Goal: Information Seeking & Learning: Find specific fact

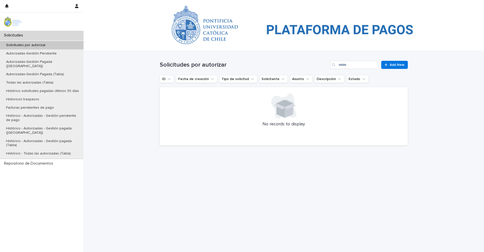
click at [111, 64] on div "Loading... Saving… Loading... Saving… Solicitudes por autorizar Add New ID Fech…" at bounding box center [283, 151] width 400 height 201
click at [35, 87] on div "Histórico solicitudes pagadas últimos 30 días" at bounding box center [41, 91] width 83 height 8
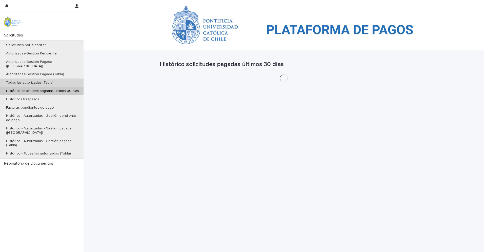
click at [35, 80] on p "Todas las autorizadas (Tabla)" at bounding box center [29, 82] width 55 height 4
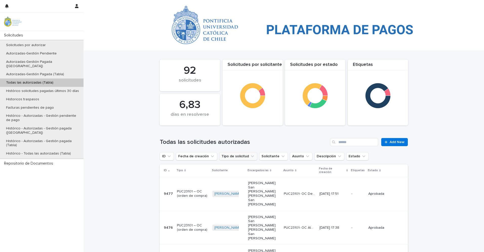
click at [229, 154] on button "Tipo de solicitud" at bounding box center [238, 156] width 38 height 8
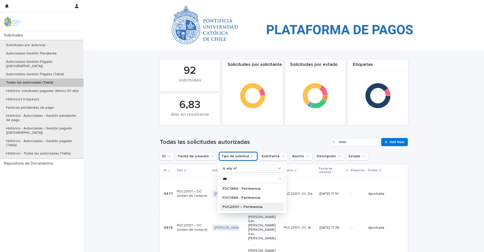
type input "***"
click at [251, 207] on p "PUC23101 – Pertinencia" at bounding box center [249, 207] width 54 height 4
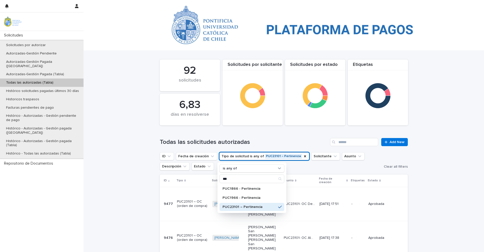
scroll to position [228, 0]
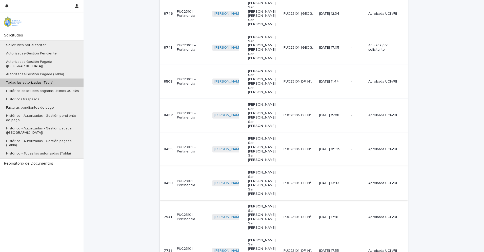
scroll to position [461, 0]
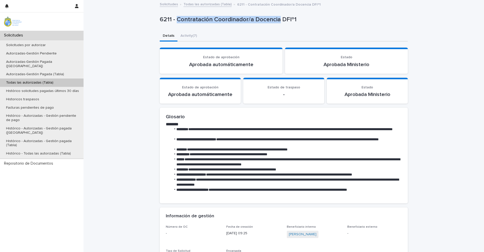
drag, startPoint x: 178, startPoint y: 19, endPoint x: 279, endPoint y: 21, distance: 101.9
click at [279, 21] on p "6211 - Contratación Coordinador/a Docencia DFIº1" at bounding box center [283, 19] width 246 height 7
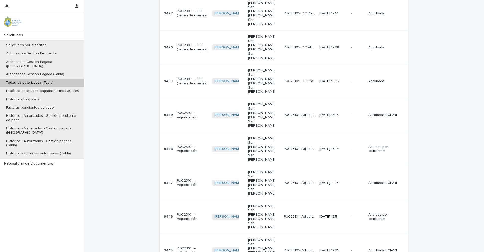
scroll to position [228, 0]
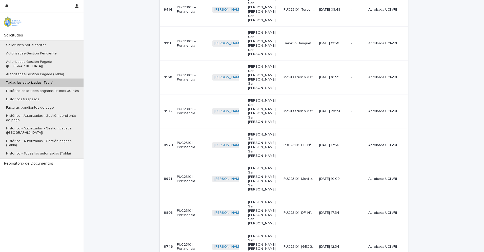
click at [202, 234] on div "30" at bounding box center [198, 235] width 18 height 6
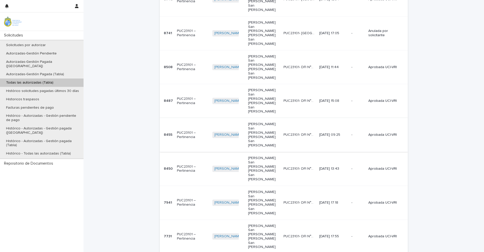
scroll to position [481, 0]
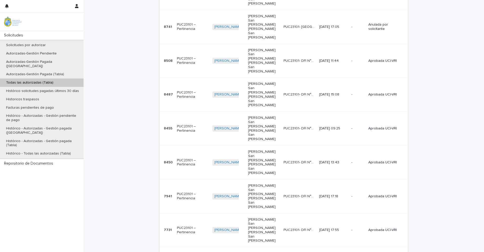
click at [305, 227] on p "PUC23101- DFI N°003 - Compra de un Notebook para ser utilizado por la Asistente…" at bounding box center [299, 229] width 33 height 5
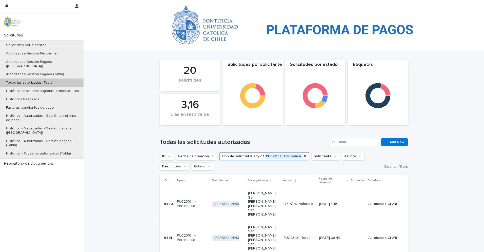
scroll to position [228, 0]
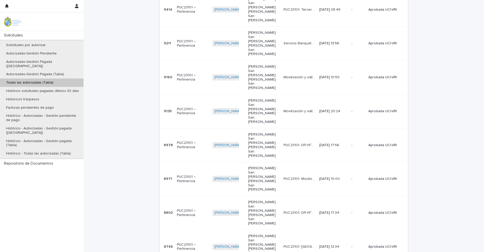
click at [202, 234] on div "30" at bounding box center [198, 235] width 18 height 6
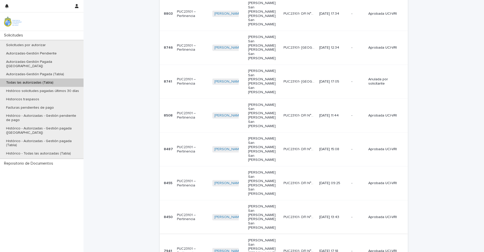
scroll to position [426, 0]
click at [302, 248] on p "PUC23101- DFI N°004 - Adquisición e instalación de generador eléctrico en la [G…" at bounding box center [299, 250] width 33 height 5
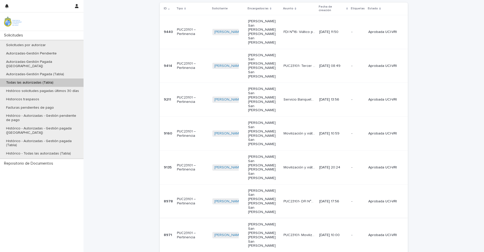
scroll to position [228, 0]
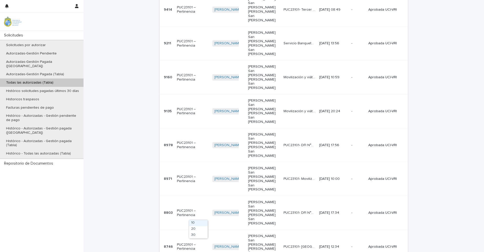
click at [196, 234] on div "30" at bounding box center [198, 235] width 18 height 6
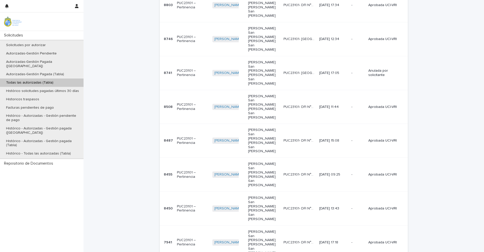
scroll to position [419, 0]
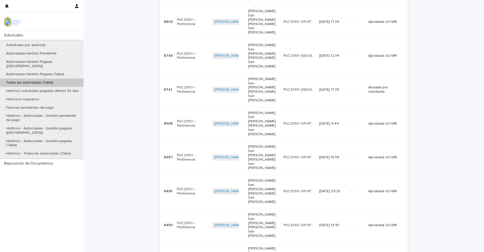
click at [429, 138] on div "Loading... Saving… Loading... Saving… Etiquetas 3,16 días en resolverse Solicit…" at bounding box center [283, 60] width 400 height 856
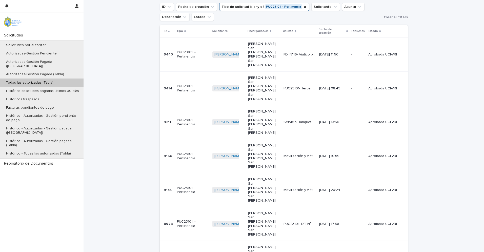
scroll to position [147, 0]
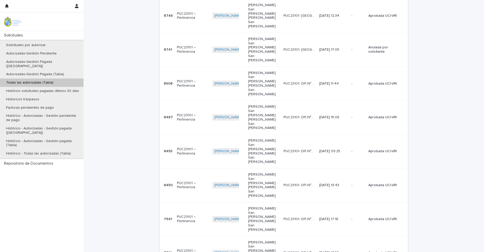
scroll to position [449, 0]
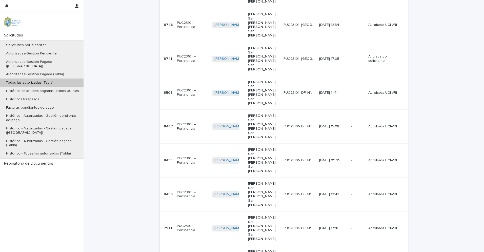
click at [305, 225] on p "PUC23101- DFI N°004 - Adquisición e instalación de generador eléctrico en la [G…" at bounding box center [299, 227] width 33 height 5
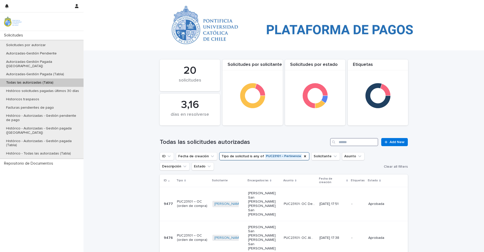
click at [360, 140] on input "Search" at bounding box center [354, 142] width 48 height 8
click at [355, 142] on input "Search" at bounding box center [354, 142] width 48 height 8
type input "*******"
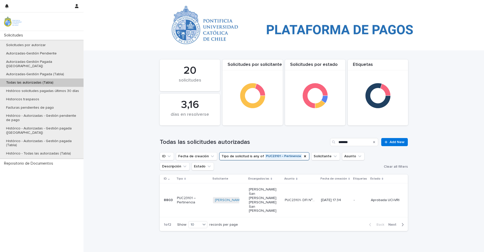
click at [330, 196] on div "[DATE] 17:34" at bounding box center [335, 200] width 29 height 8
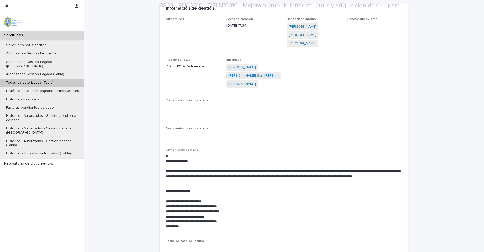
scroll to position [507, 0]
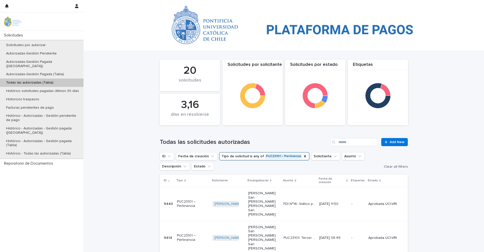
scroll to position [228, 0]
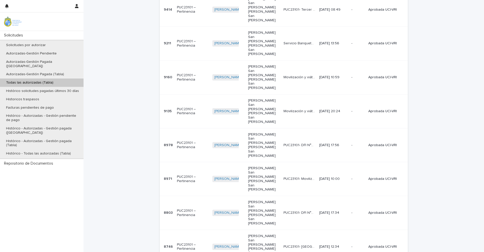
click at [198, 234] on div "30" at bounding box center [198, 235] width 18 height 6
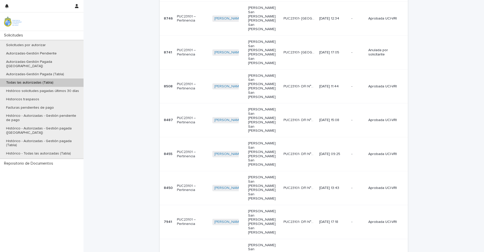
scroll to position [455, 0]
click at [298, 251] on p "PUC23101- DFI N°003 - Compra de un Notebook para ser utilizado por la Asistente…" at bounding box center [299, 255] width 33 height 5
